Goal: Find specific page/section: Find specific page/section

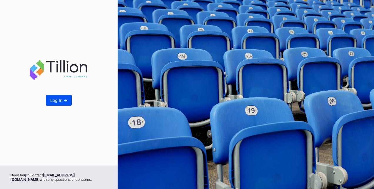
click at [64, 102] on div "Log In ->" at bounding box center [58, 100] width 17 height 5
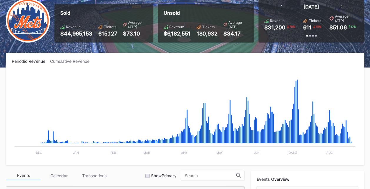
scroll to position [46, 0]
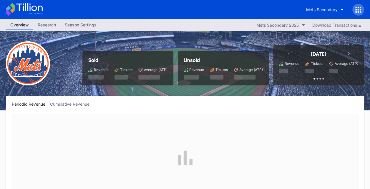
scroll to position [1223, 0]
